Goal: Use online tool/utility: Utilize a website feature to perform a specific function

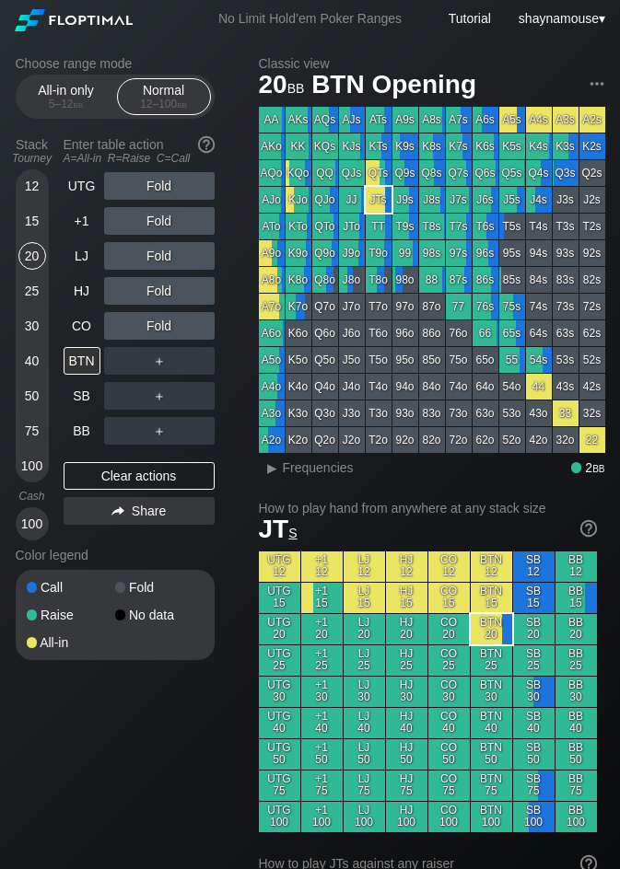
scroll to position [92, 0]
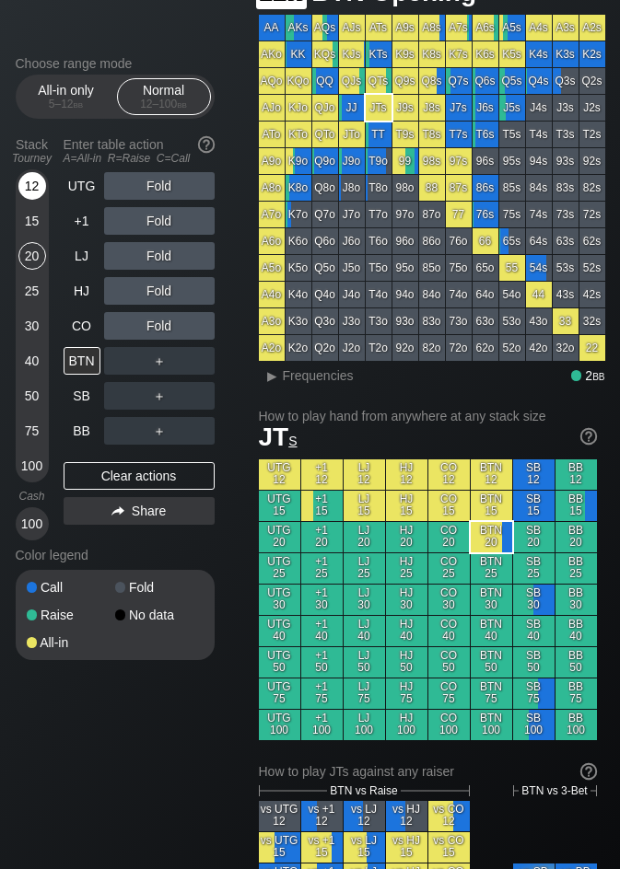
click at [28, 179] on div "12" at bounding box center [32, 186] width 28 height 28
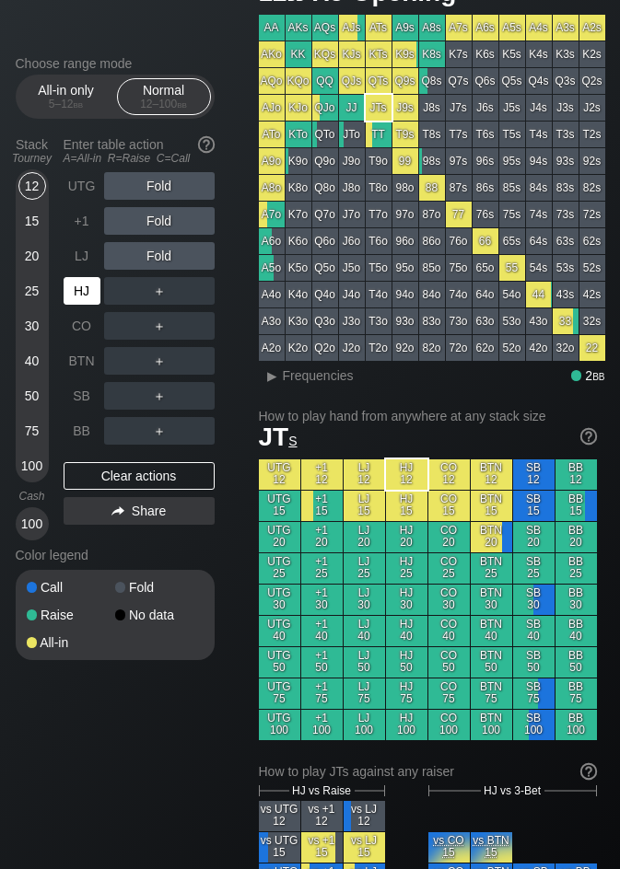
click at [77, 290] on div "HJ" at bounding box center [82, 291] width 37 height 28
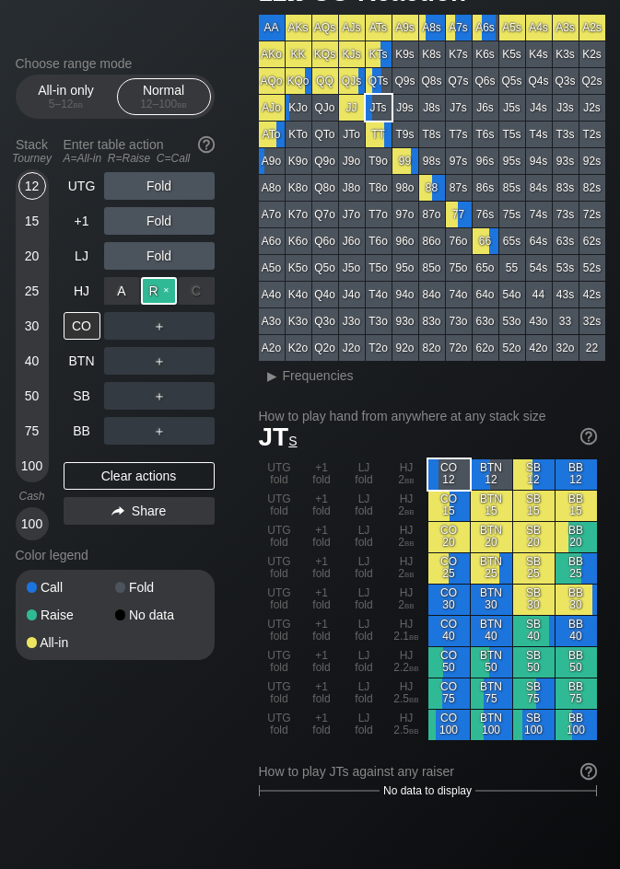
click at [154, 290] on div "R ✕" at bounding box center [159, 291] width 36 height 28
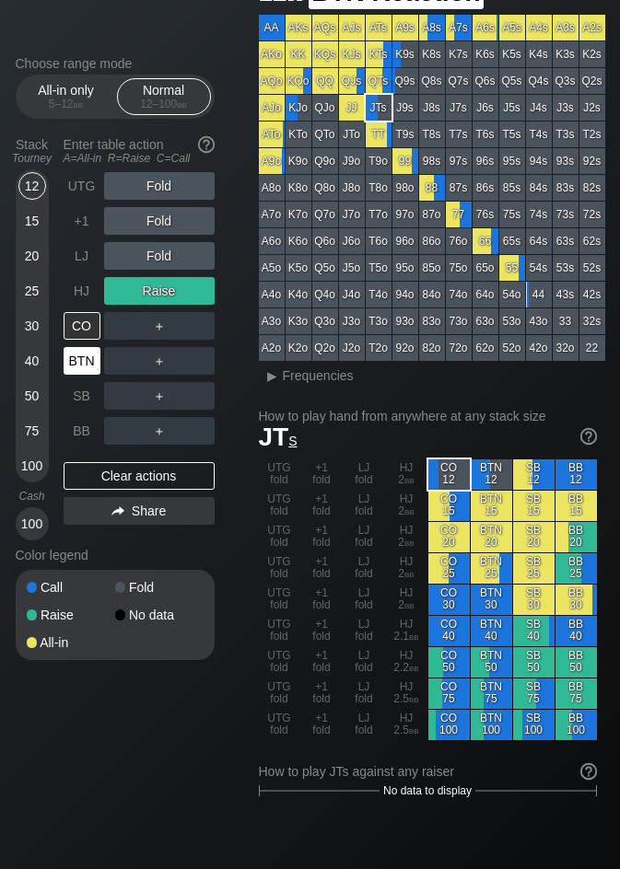
click at [87, 349] on div "BTN" at bounding box center [82, 361] width 37 height 28
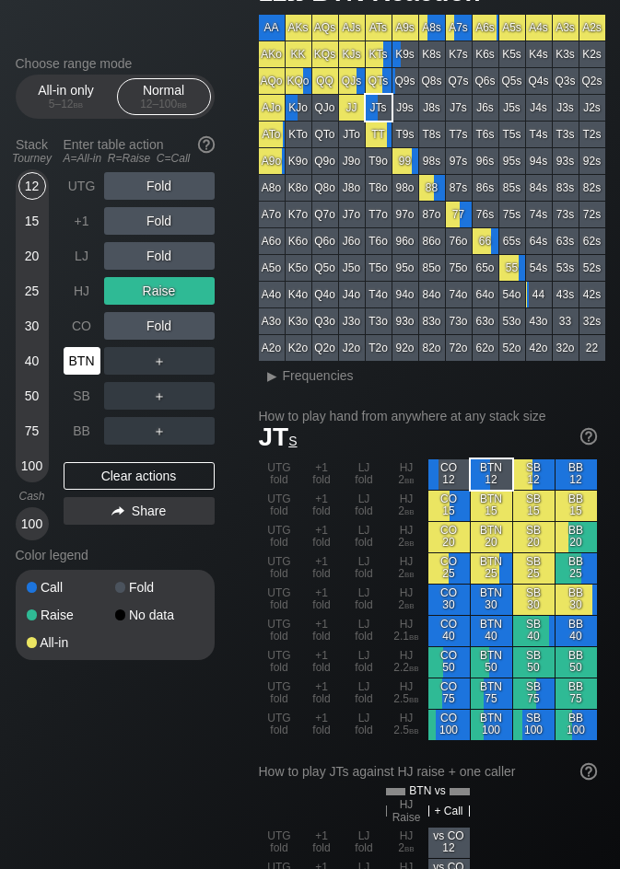
click at [87, 349] on div "BTN" at bounding box center [82, 361] width 37 height 28
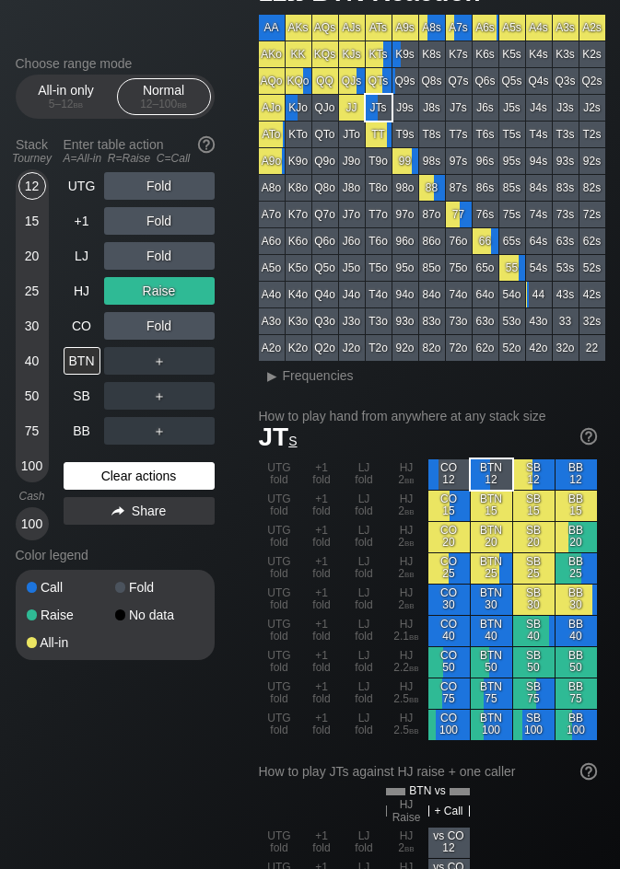
click at [152, 470] on div "Clear actions" at bounding box center [139, 476] width 151 height 28
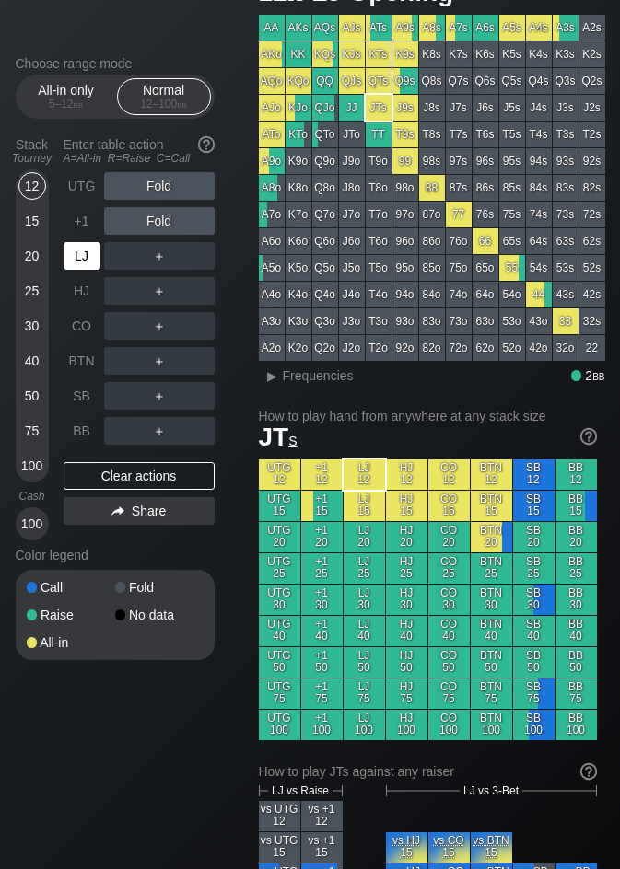
click at [78, 247] on div "LJ" at bounding box center [82, 256] width 37 height 28
click at [160, 358] on div "R ✕" at bounding box center [159, 361] width 36 height 28
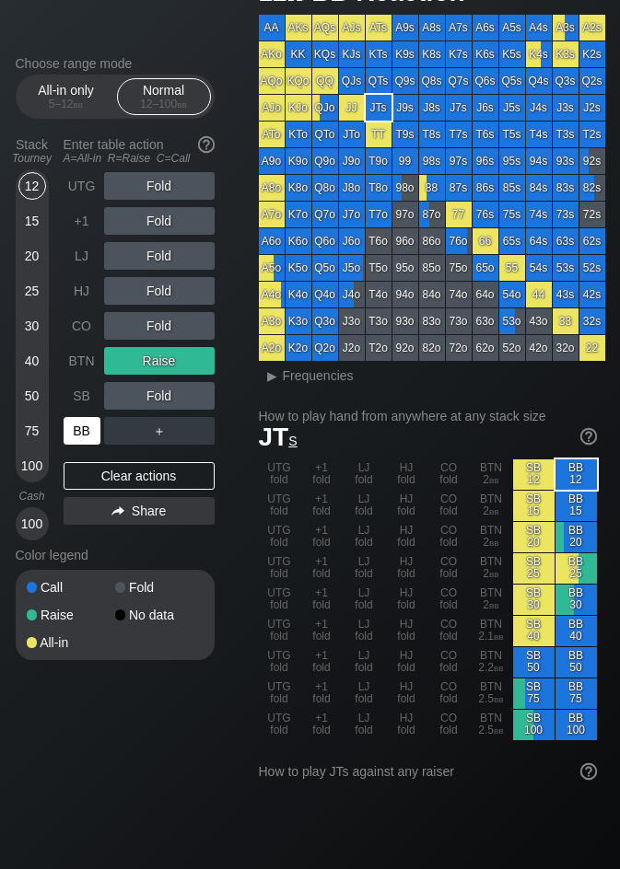
click at [82, 432] on div "BB" at bounding box center [82, 431] width 37 height 28
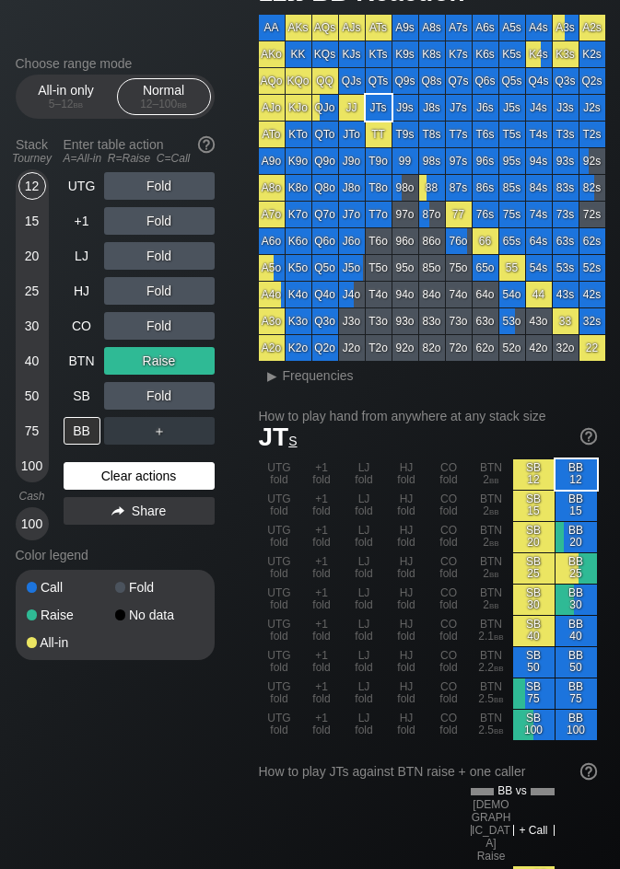
click at [137, 474] on div "Clear actions" at bounding box center [139, 476] width 151 height 28
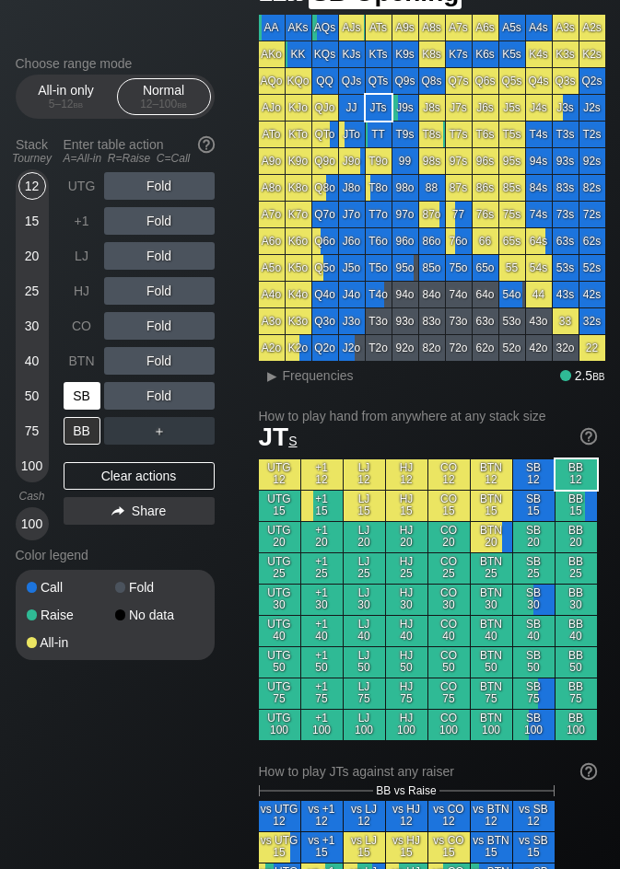
click at [94, 394] on div "SB" at bounding box center [82, 396] width 37 height 28
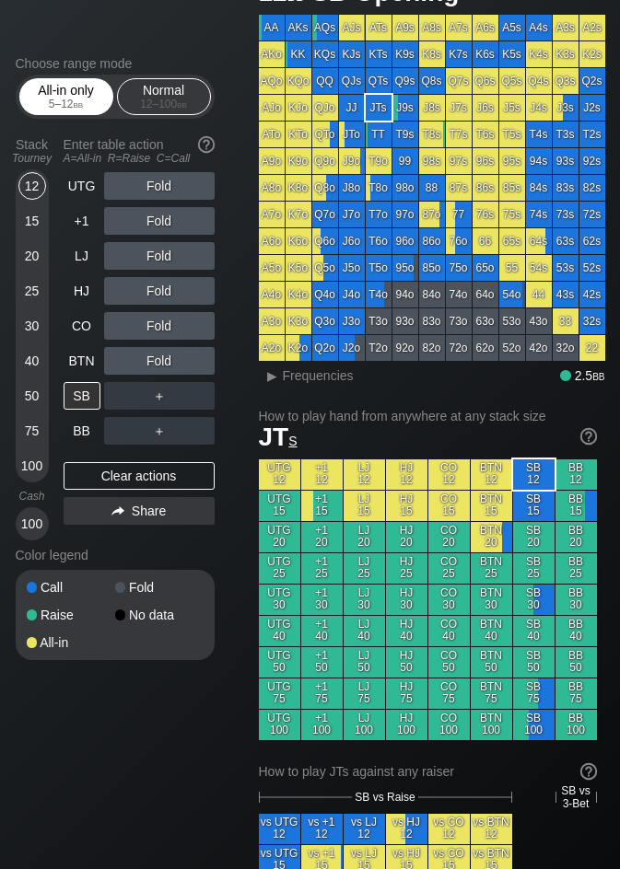
click at [52, 97] on div "All-in only 5 – 12 bb" at bounding box center [66, 96] width 85 height 35
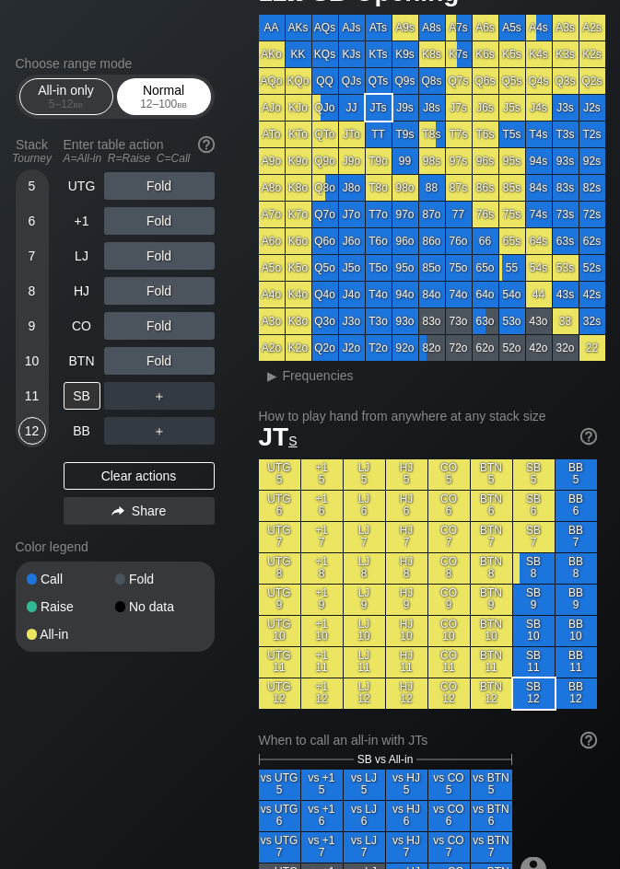
click at [148, 89] on div "Normal 12 – 100 bb" at bounding box center [164, 96] width 85 height 35
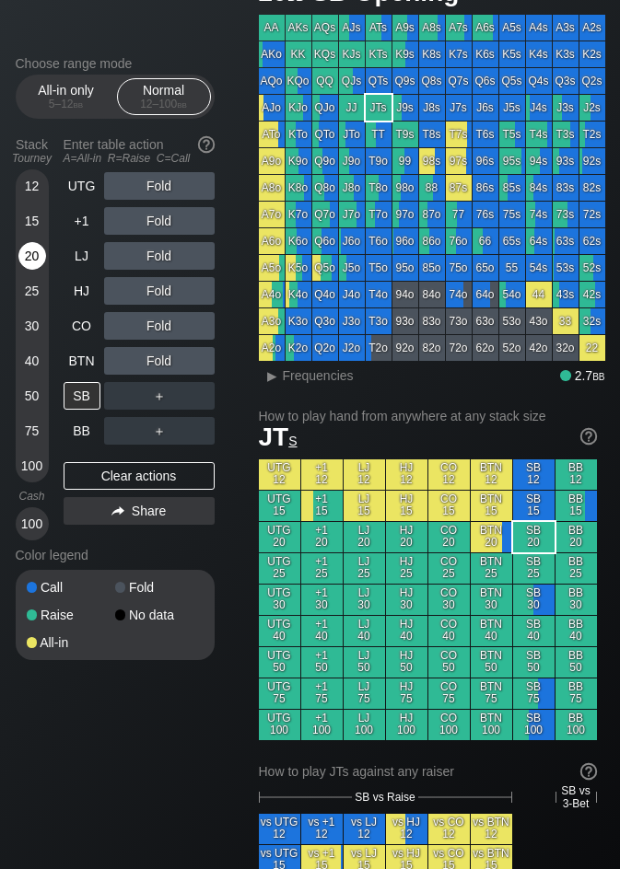
click at [36, 242] on div "20" at bounding box center [32, 256] width 28 height 28
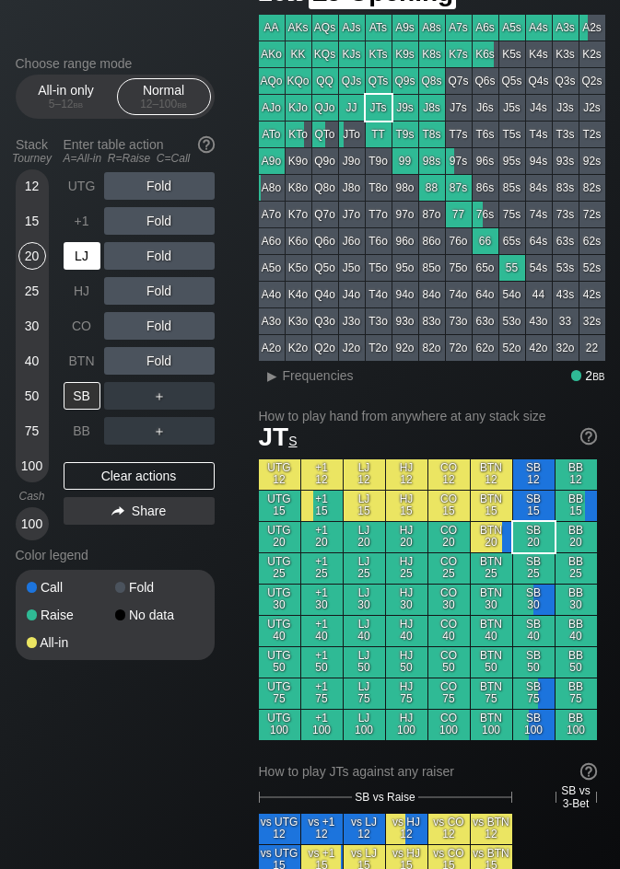
click at [82, 258] on div "LJ" at bounding box center [82, 256] width 37 height 28
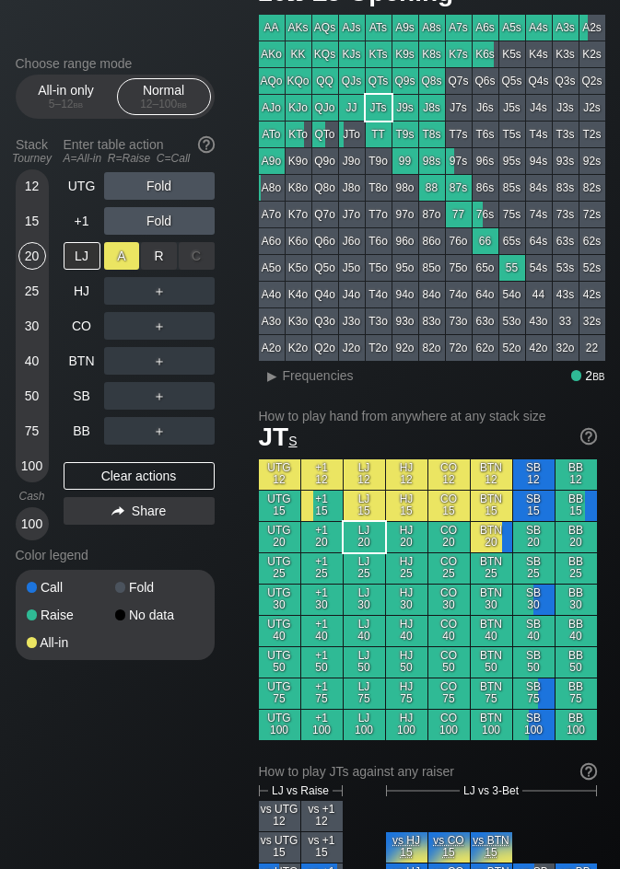
click at [113, 263] on div "A ✕" at bounding box center [122, 256] width 36 height 28
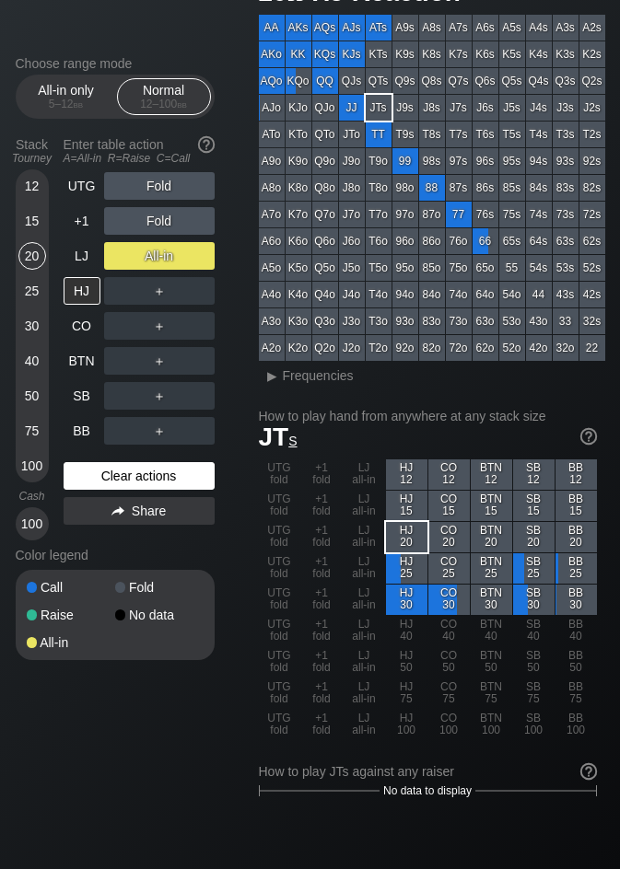
click at [171, 462] on div "Clear actions" at bounding box center [139, 476] width 151 height 28
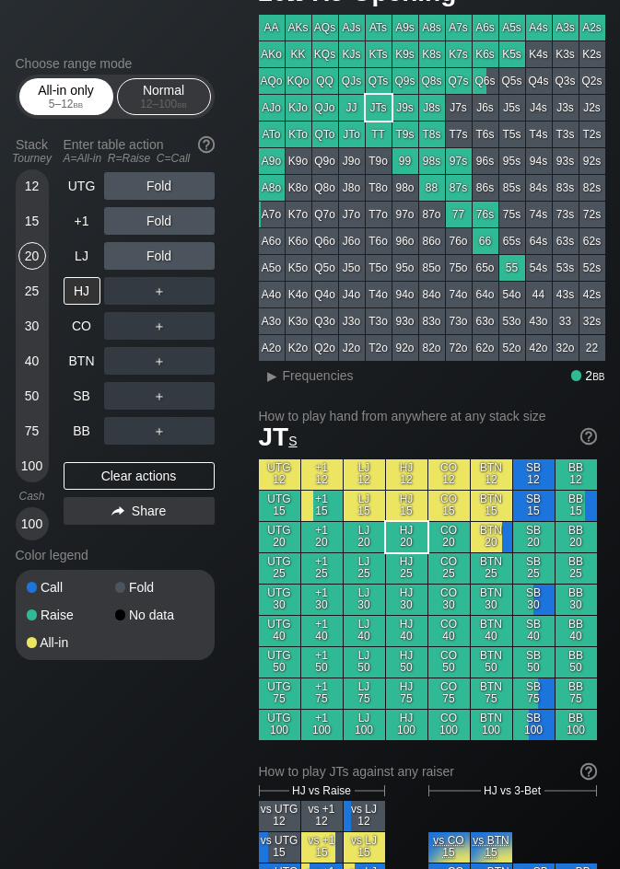
click at [105, 87] on div "All-in only 5 – 12 bb" at bounding box center [66, 96] width 85 height 35
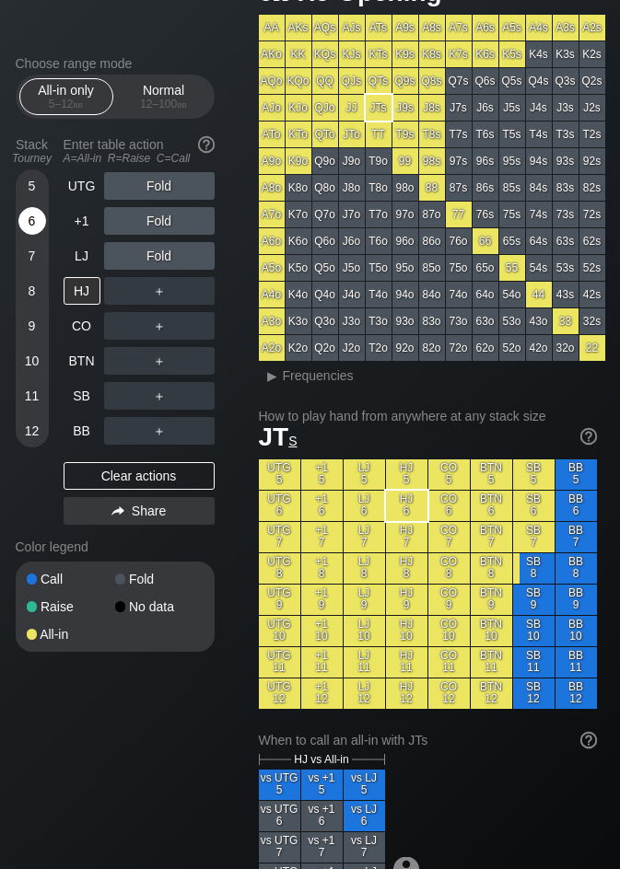
click at [24, 234] on div "6" at bounding box center [32, 224] width 28 height 35
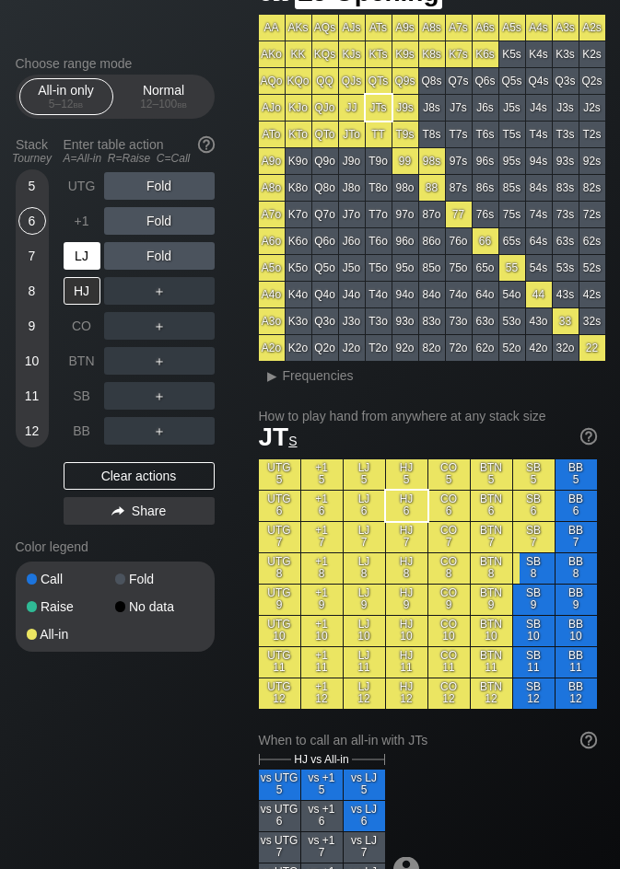
click at [84, 249] on div "LJ" at bounding box center [82, 256] width 37 height 28
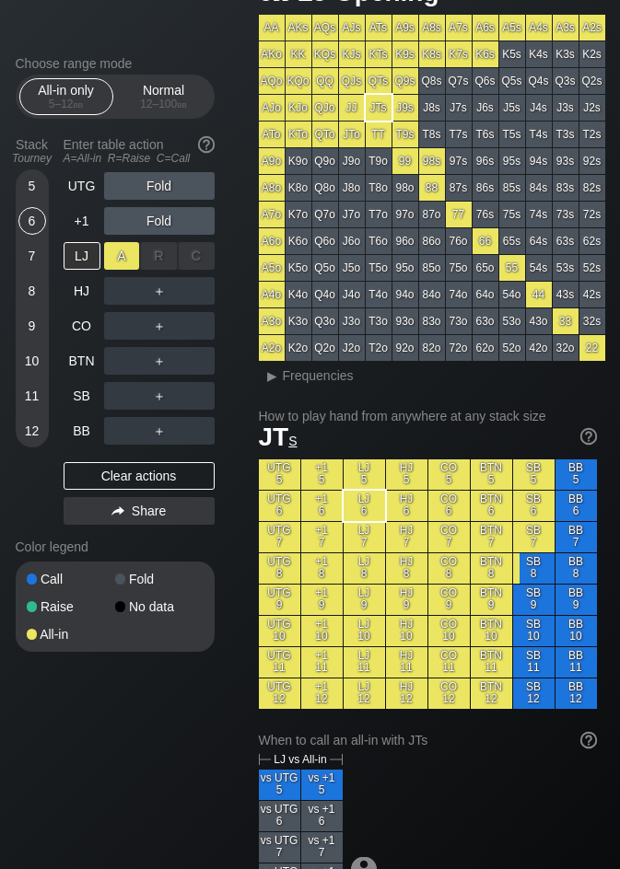
drag, startPoint x: 105, startPoint y: 250, endPoint x: 116, endPoint y: 260, distance: 14.4
click at [118, 256] on div "A ✕" at bounding box center [122, 256] width 36 height 28
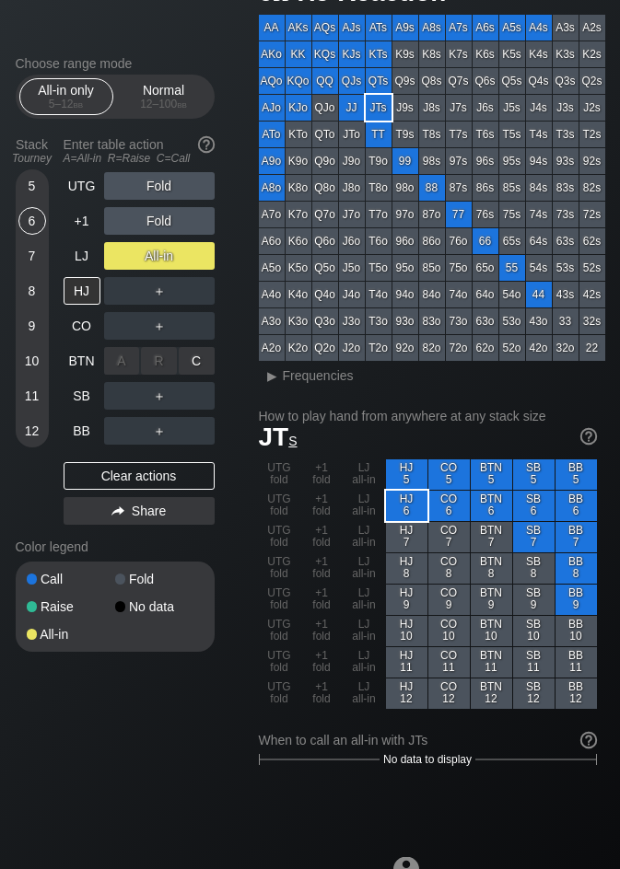
click at [195, 366] on div "C ✕" at bounding box center [197, 361] width 36 height 28
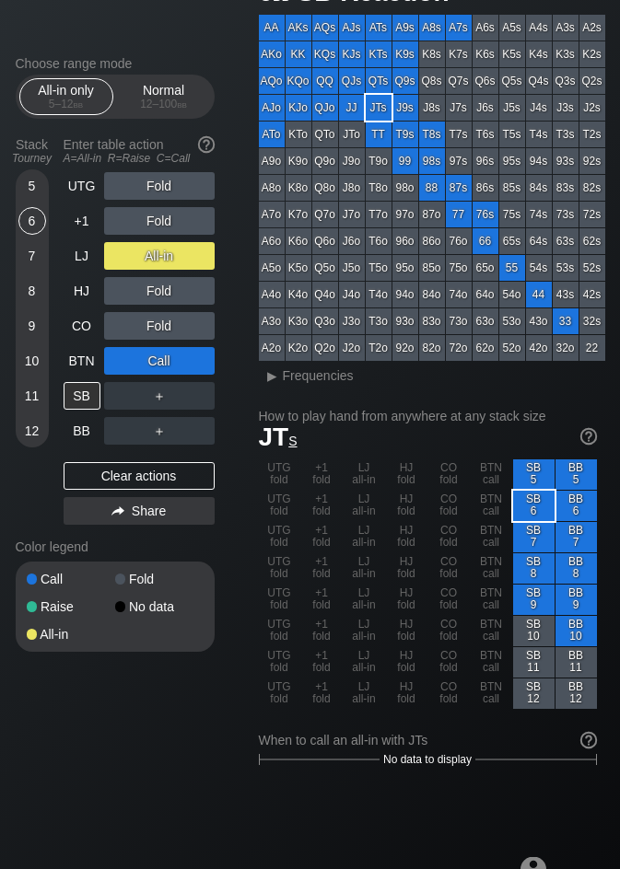
click at [149, 486] on div "Clear actions" at bounding box center [139, 476] width 151 height 28
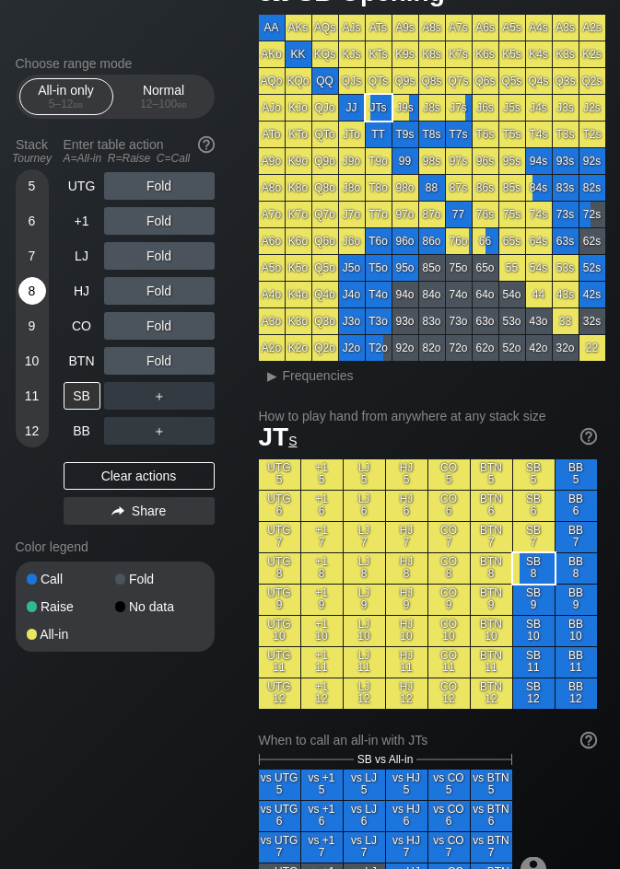
click at [25, 300] on div "8" at bounding box center [32, 291] width 28 height 28
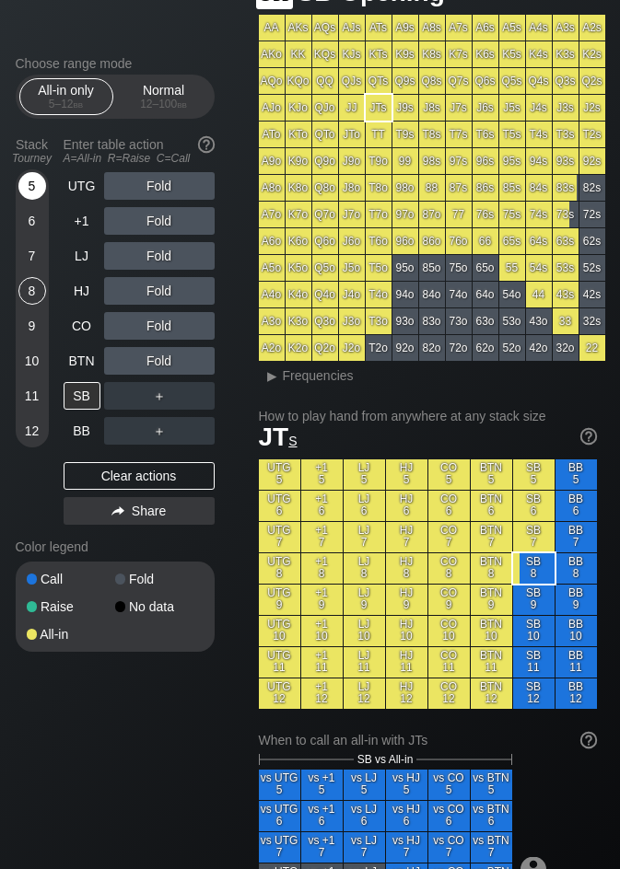
click at [31, 196] on div "5" at bounding box center [32, 186] width 28 height 28
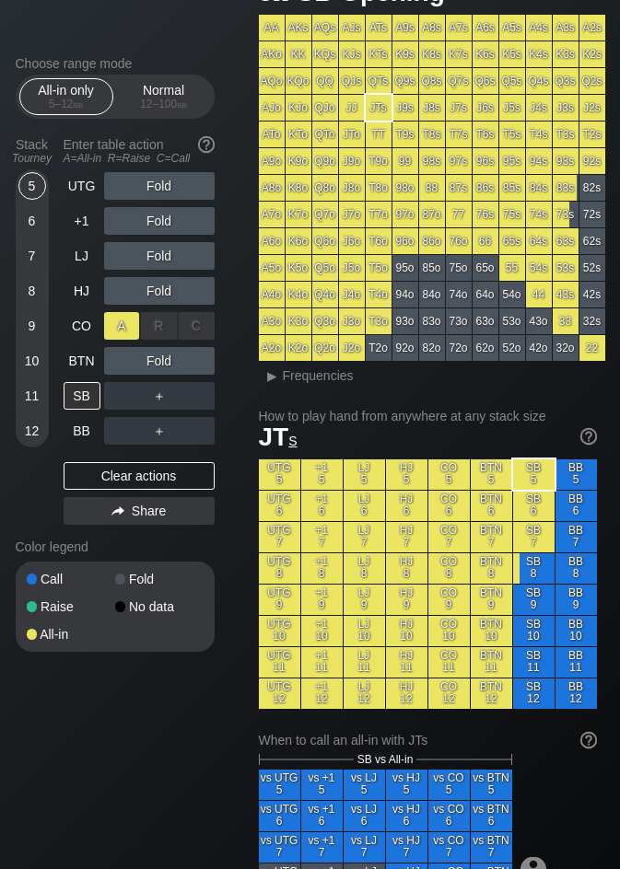
click at [131, 326] on div "A ✕" at bounding box center [122, 326] width 36 height 28
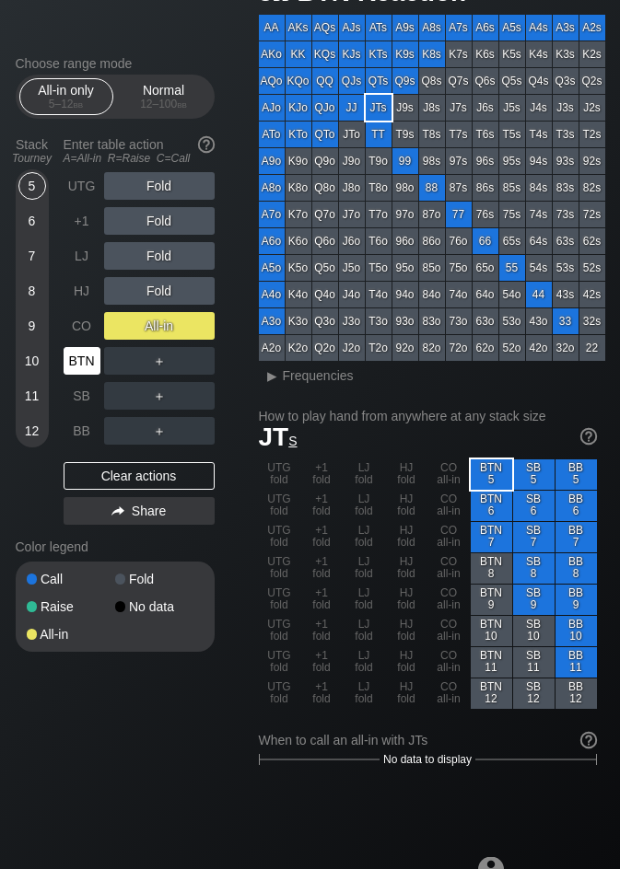
click at [82, 362] on div "BTN" at bounding box center [82, 361] width 37 height 28
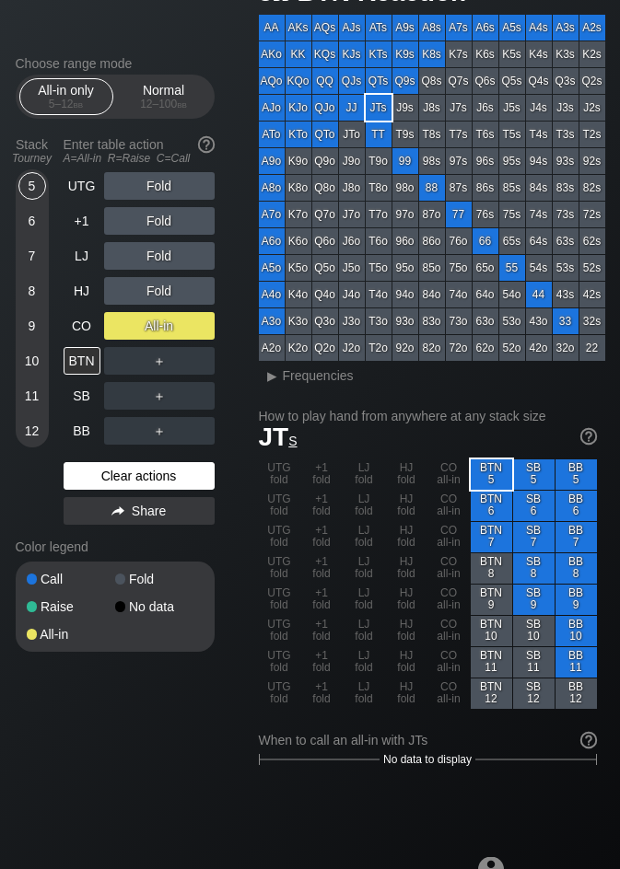
click at [179, 474] on div "Clear actions" at bounding box center [139, 476] width 151 height 28
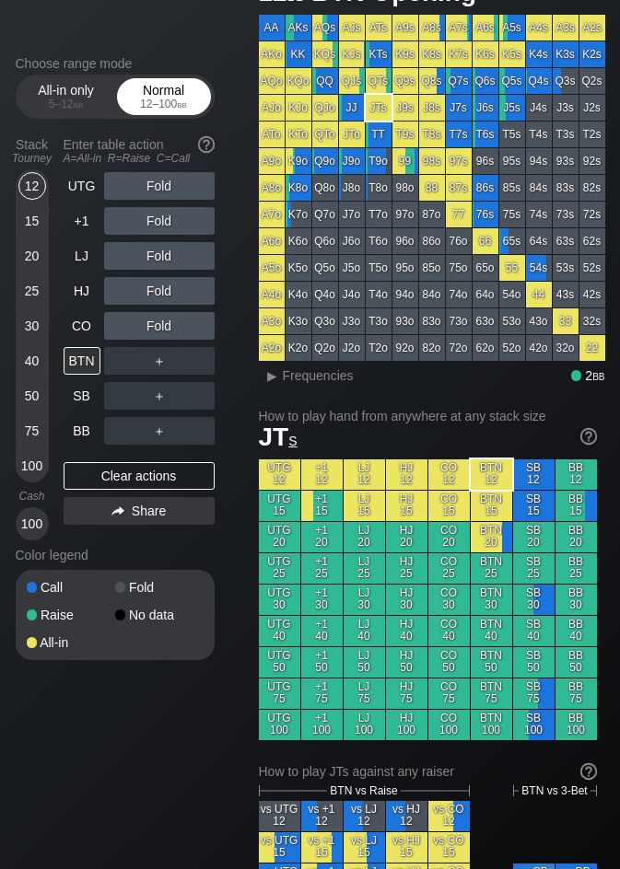
click at [156, 97] on div "Normal 12 – 100 bb" at bounding box center [164, 96] width 85 height 35
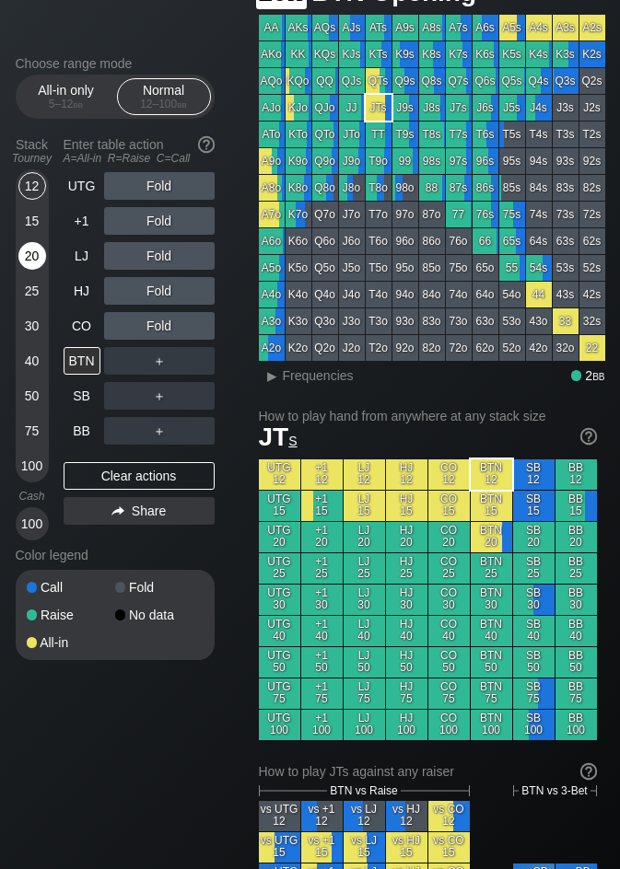
click at [34, 252] on div "20" at bounding box center [32, 256] width 28 height 28
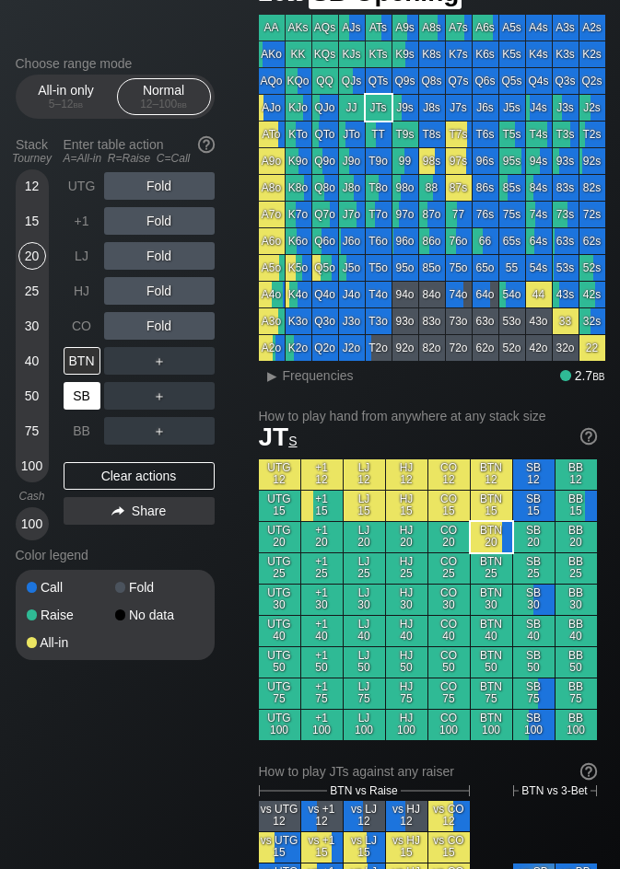
click at [92, 394] on div "SB" at bounding box center [82, 396] width 37 height 28
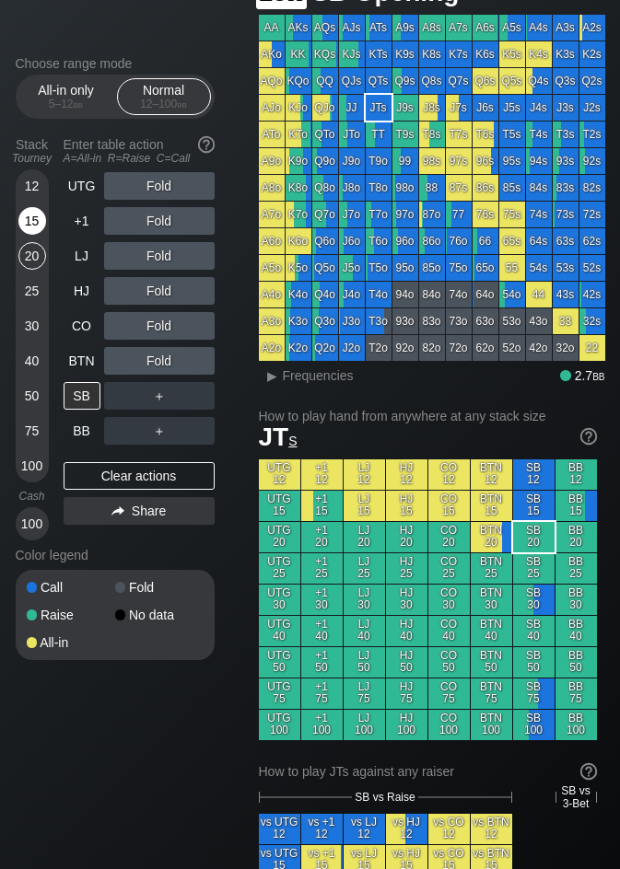
click at [32, 213] on div "15" at bounding box center [32, 221] width 28 height 28
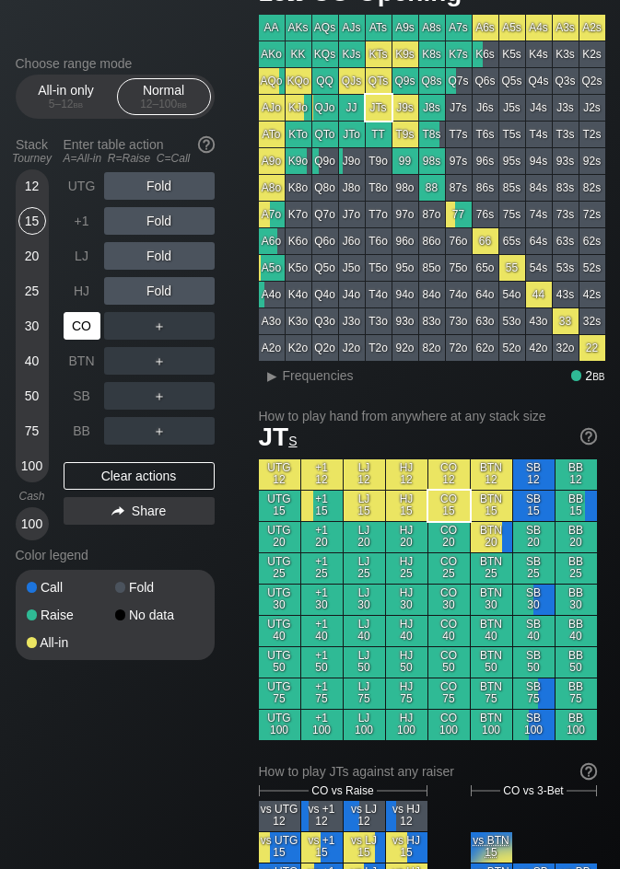
click at [78, 331] on div "CO" at bounding box center [82, 326] width 37 height 28
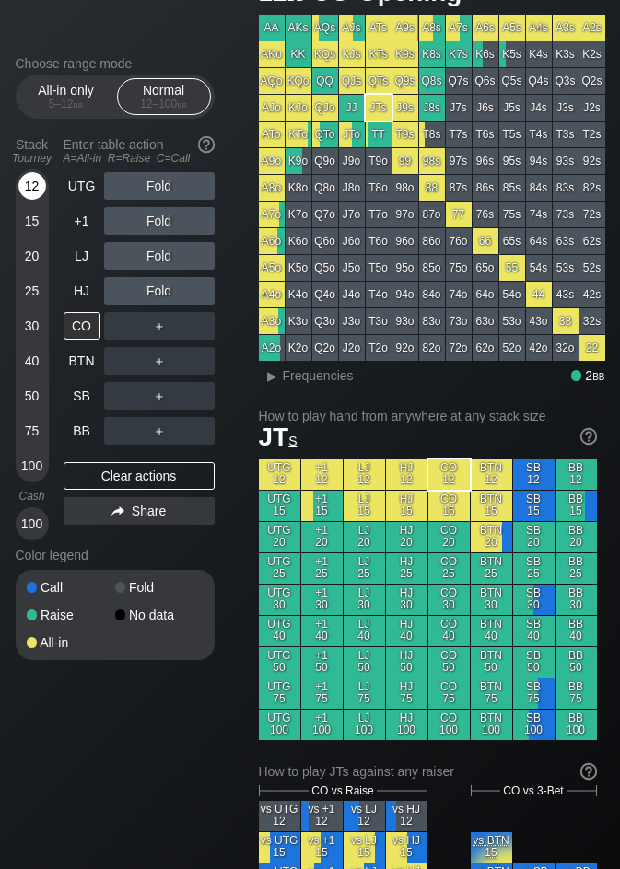
click at [38, 183] on div "12" at bounding box center [32, 186] width 28 height 28
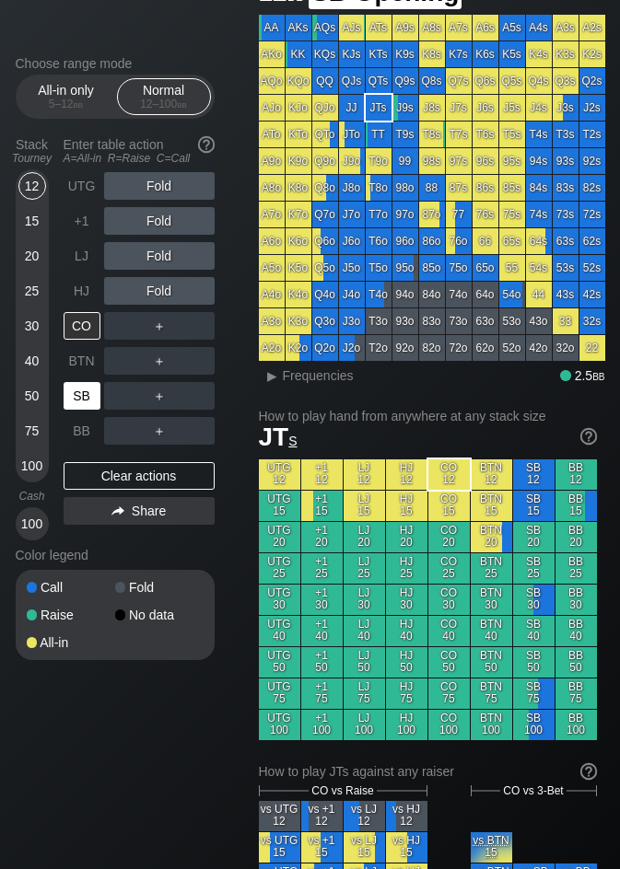
click at [86, 406] on div "SB" at bounding box center [82, 396] width 37 height 28
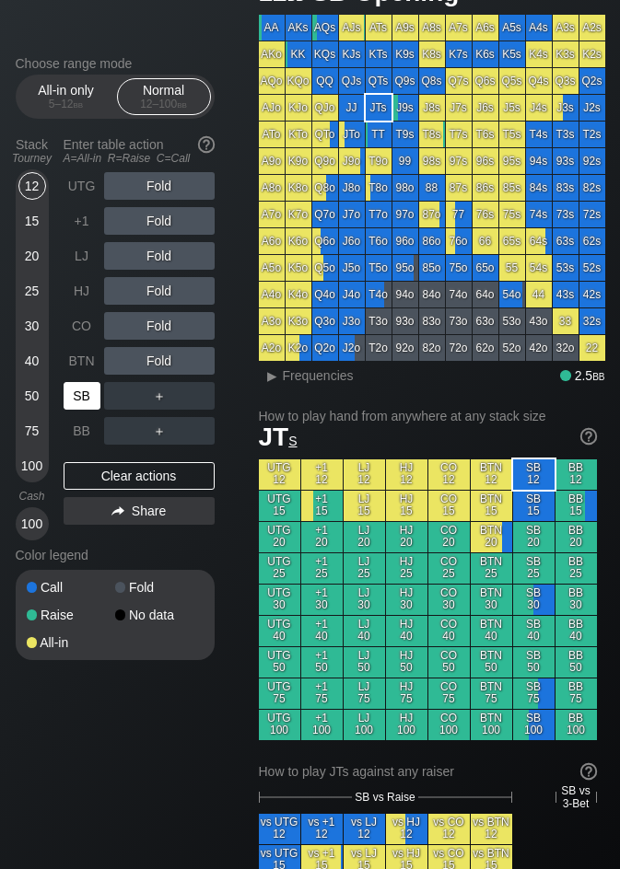
click at [86, 406] on div "SB" at bounding box center [82, 396] width 37 height 28
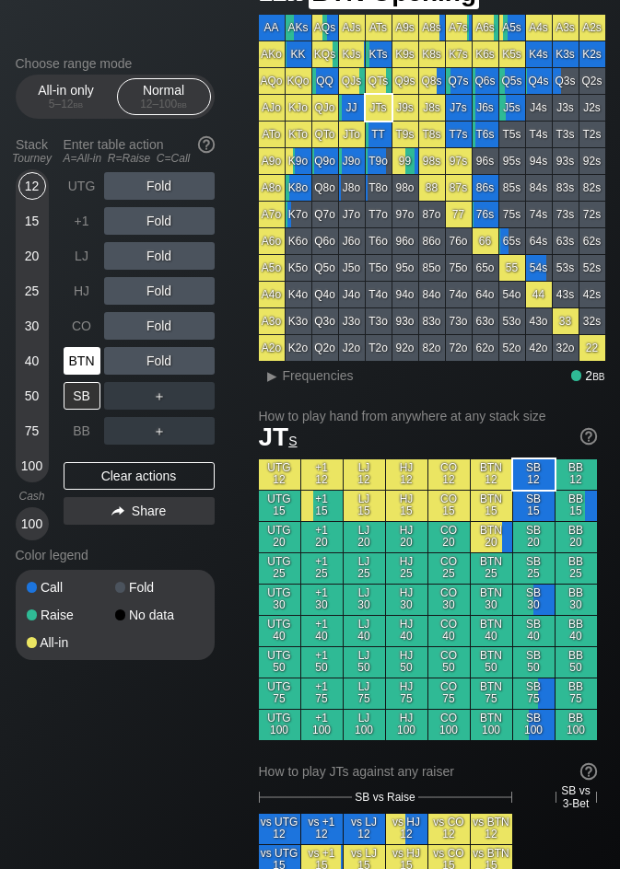
click at [93, 366] on div "BTN" at bounding box center [82, 361] width 37 height 28
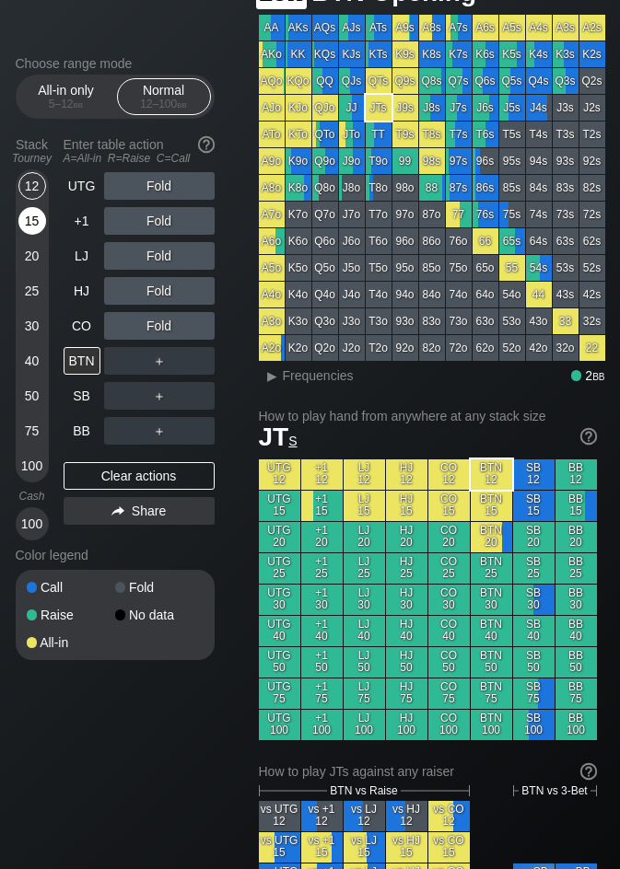
click at [34, 215] on div "15" at bounding box center [32, 221] width 28 height 28
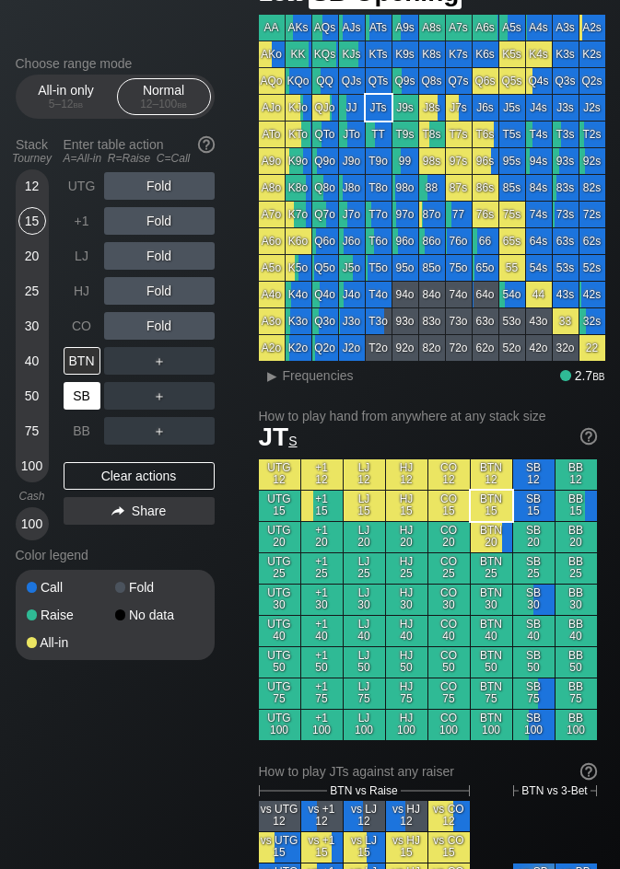
click at [89, 401] on div "SB" at bounding box center [82, 396] width 37 height 28
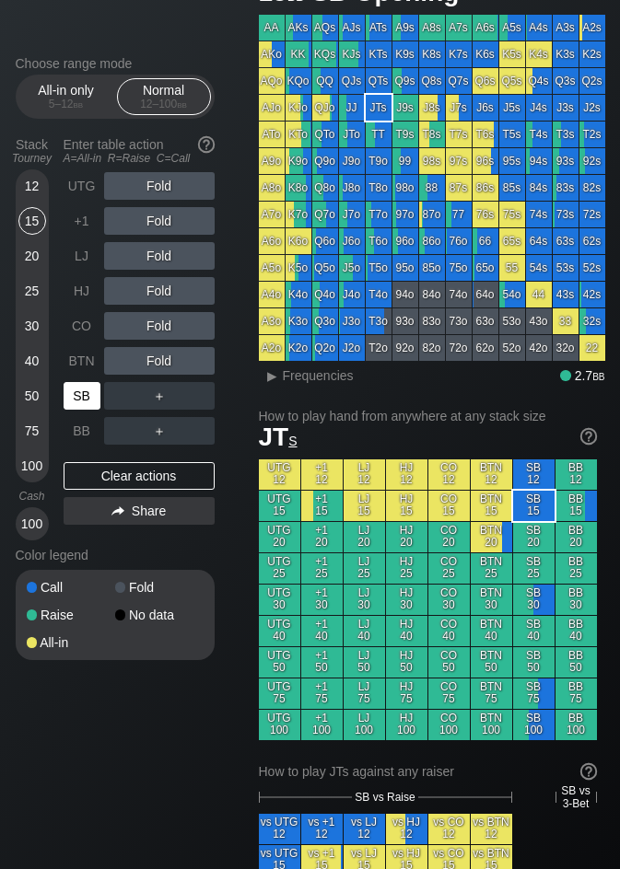
click at [89, 401] on div "SB" at bounding box center [82, 396] width 37 height 28
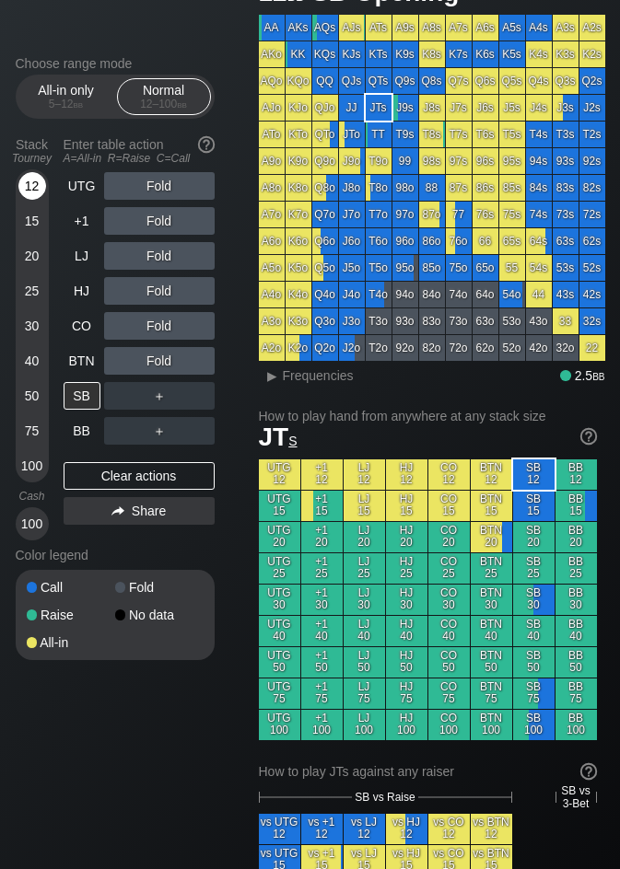
click at [44, 185] on div "12" at bounding box center [32, 186] width 28 height 28
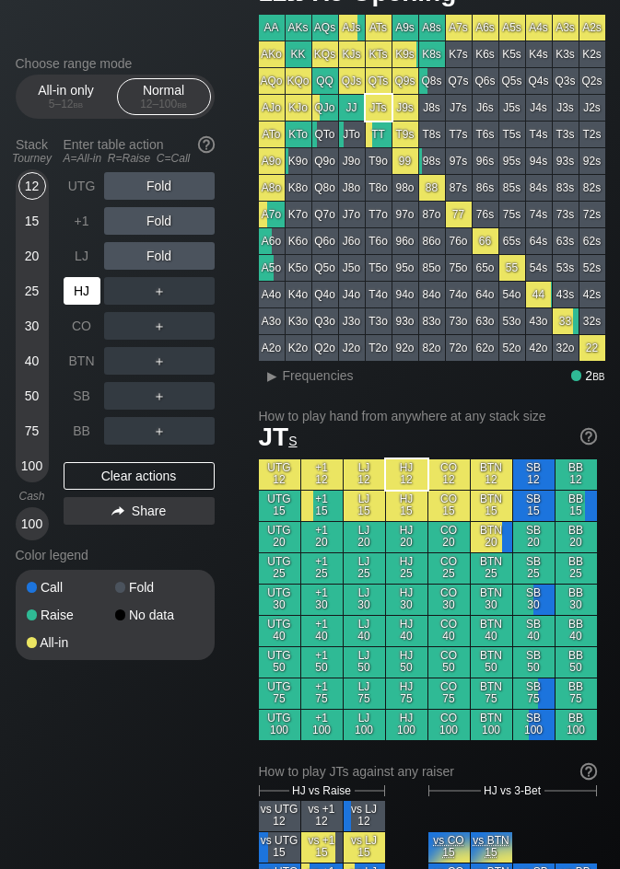
click at [76, 277] on div "HJ" at bounding box center [82, 291] width 37 height 28
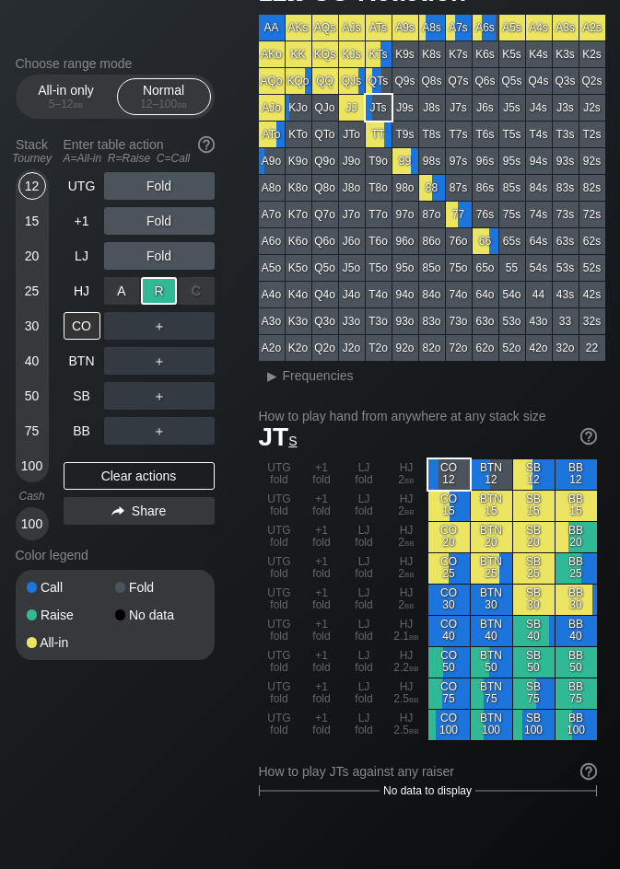
click at [154, 301] on div "R ✕" at bounding box center [159, 291] width 36 height 28
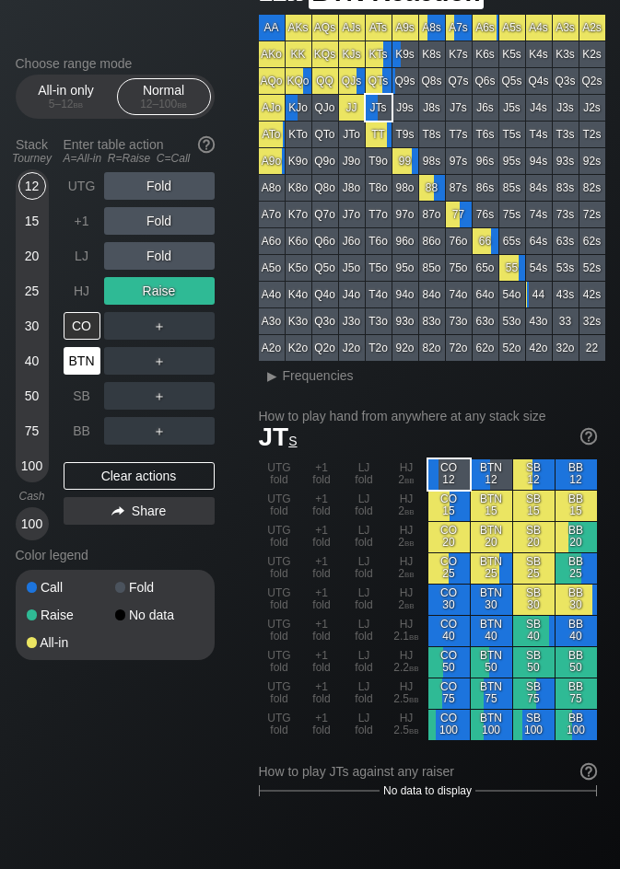
click at [100, 354] on div "BTN" at bounding box center [84, 360] width 41 height 35
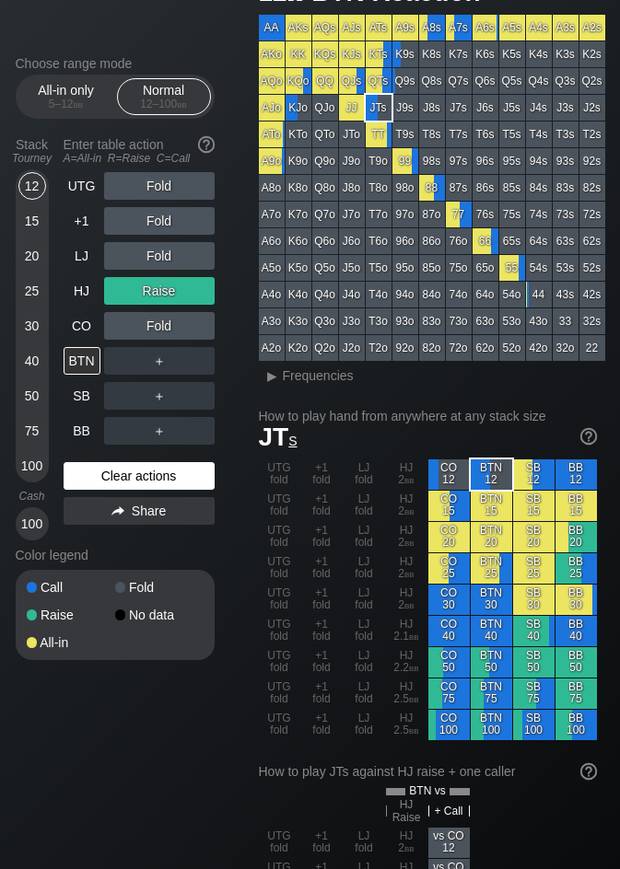
click at [148, 465] on div "Clear actions" at bounding box center [139, 476] width 151 height 28
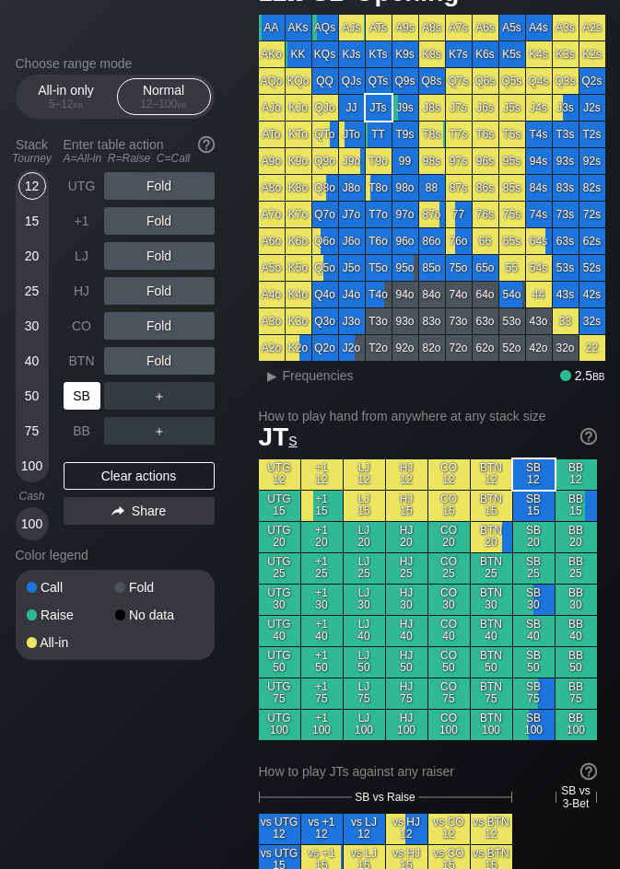
click at [81, 393] on div "SB" at bounding box center [82, 396] width 37 height 28
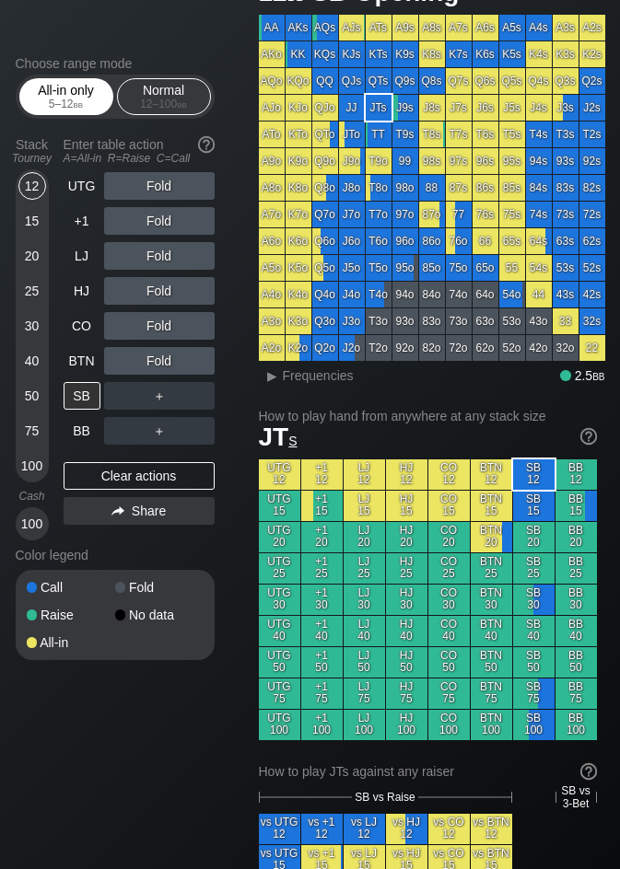
click at [84, 94] on div "All-in only 5 – 12 bb" at bounding box center [66, 96] width 85 height 35
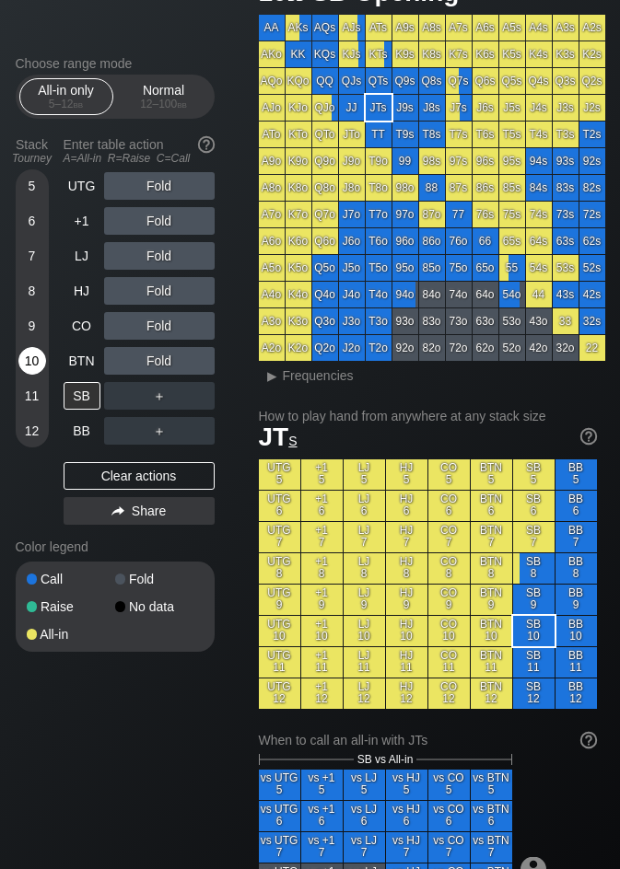
click at [19, 351] on div "10" at bounding box center [32, 364] width 28 height 35
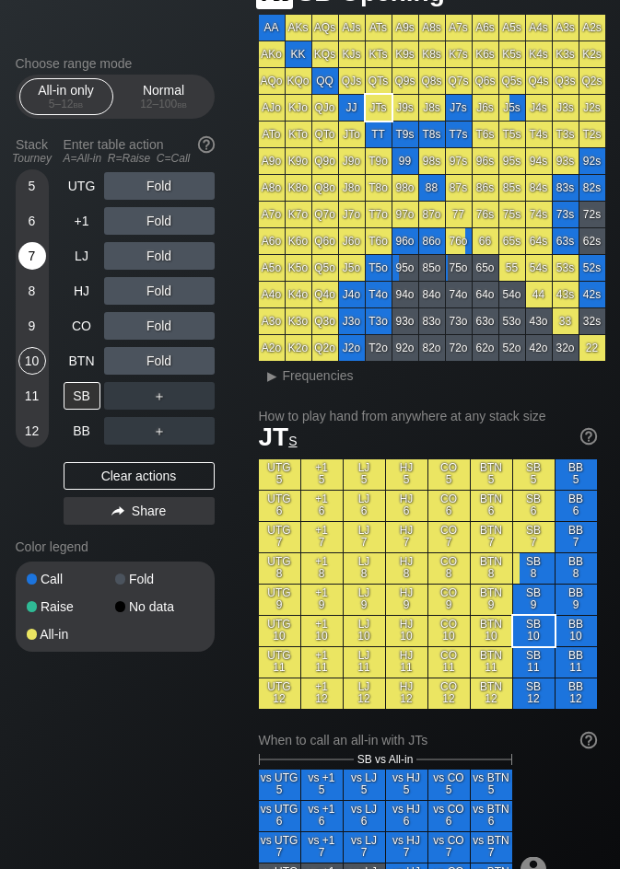
click at [33, 254] on div "7" at bounding box center [32, 256] width 28 height 28
click at [109, 392] on div "A ✕" at bounding box center [122, 396] width 36 height 28
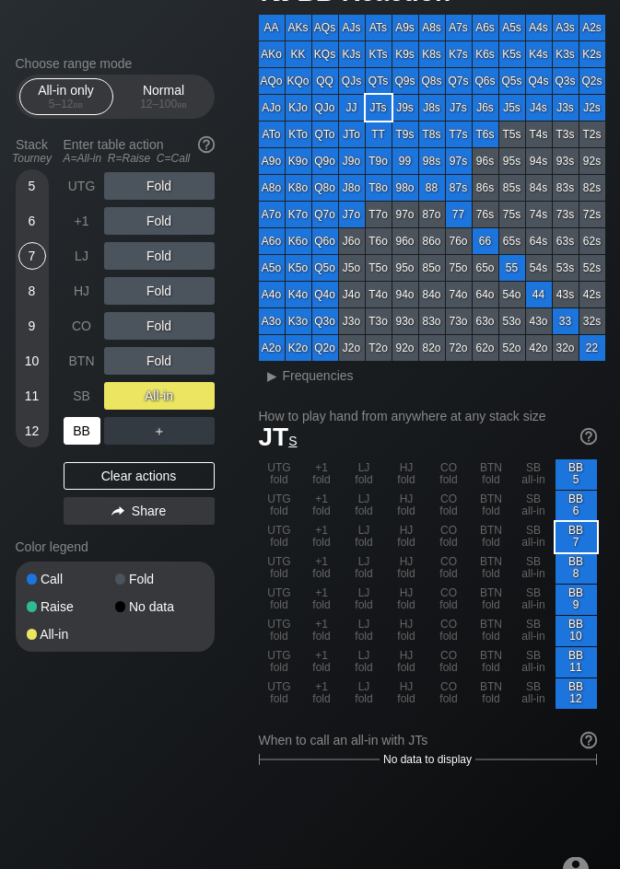
click at [91, 423] on div "BB" at bounding box center [82, 431] width 37 height 28
click at [94, 436] on div "BB" at bounding box center [82, 431] width 37 height 28
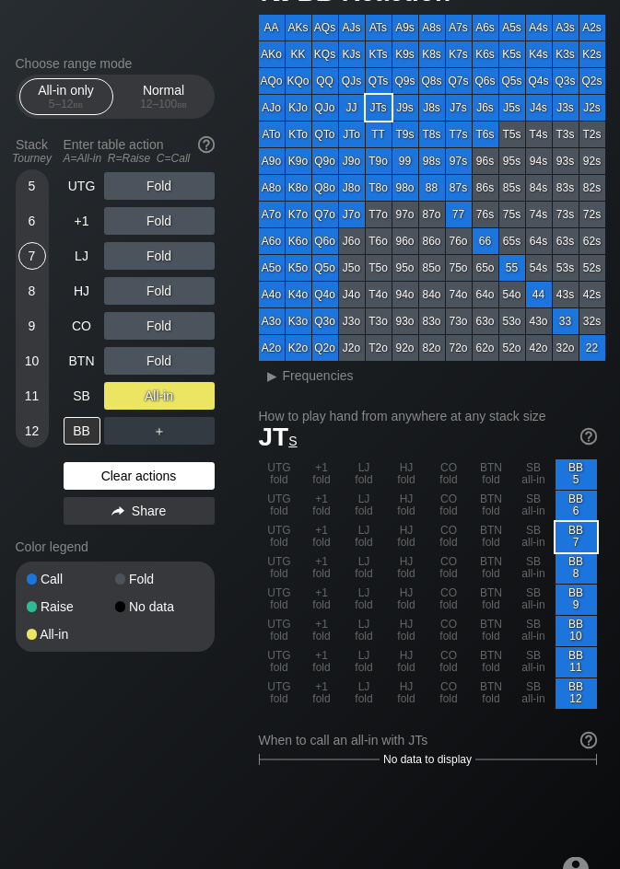
click at [159, 478] on div "Clear actions" at bounding box center [139, 476] width 151 height 28
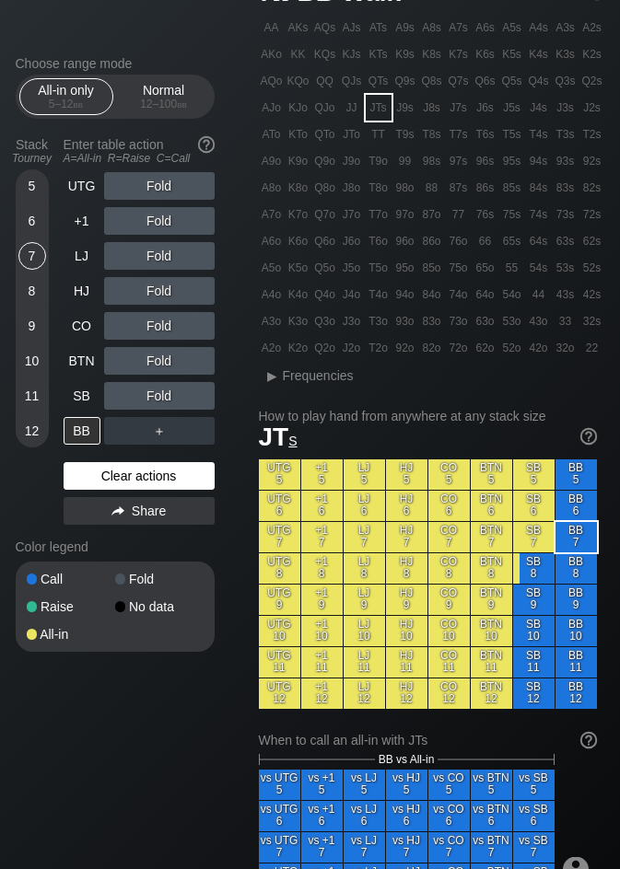
click at [159, 478] on div "Clear actions" at bounding box center [139, 476] width 151 height 28
